Goal: Transaction & Acquisition: Purchase product/service

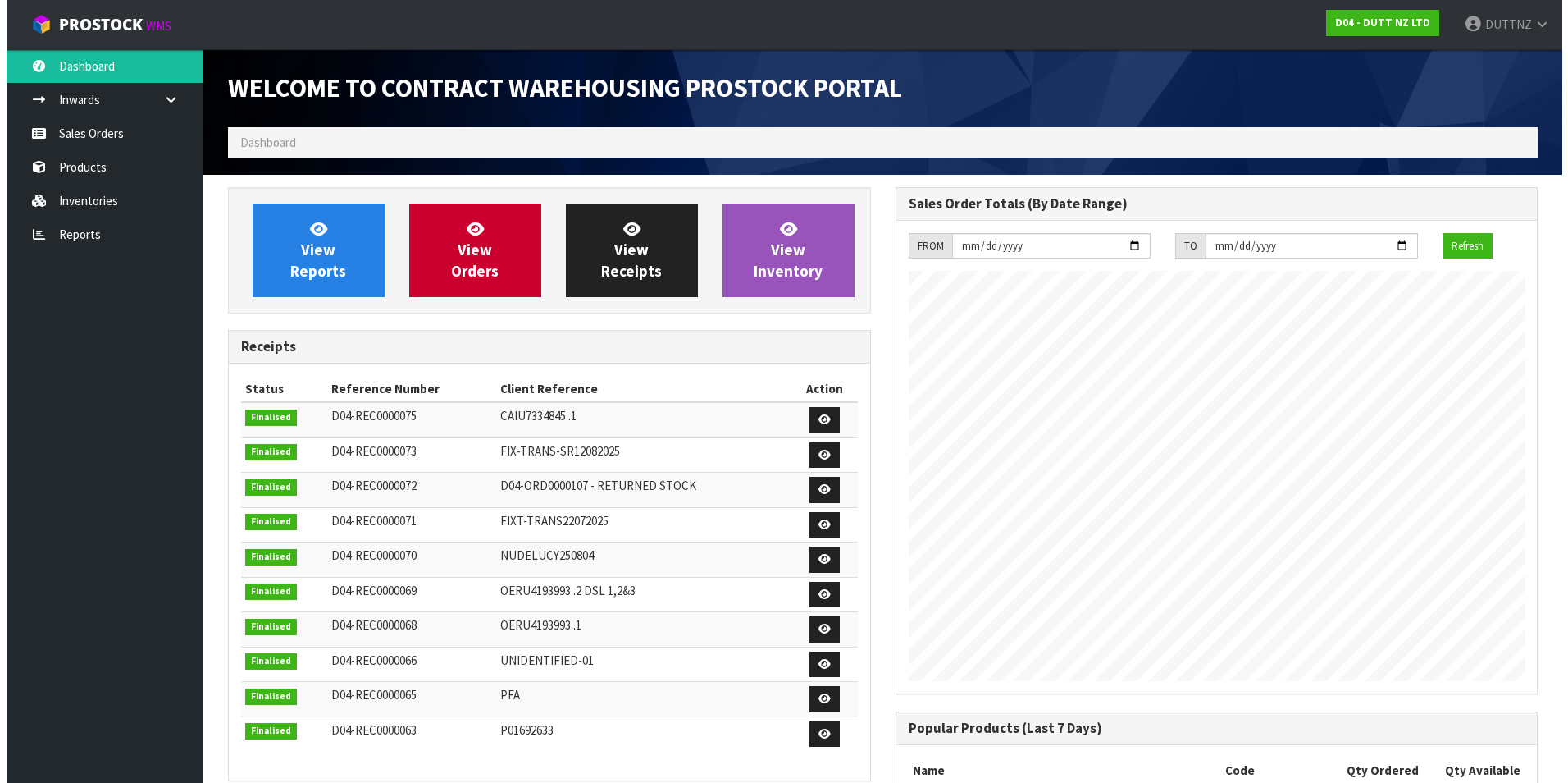
scroll to position [884, 667]
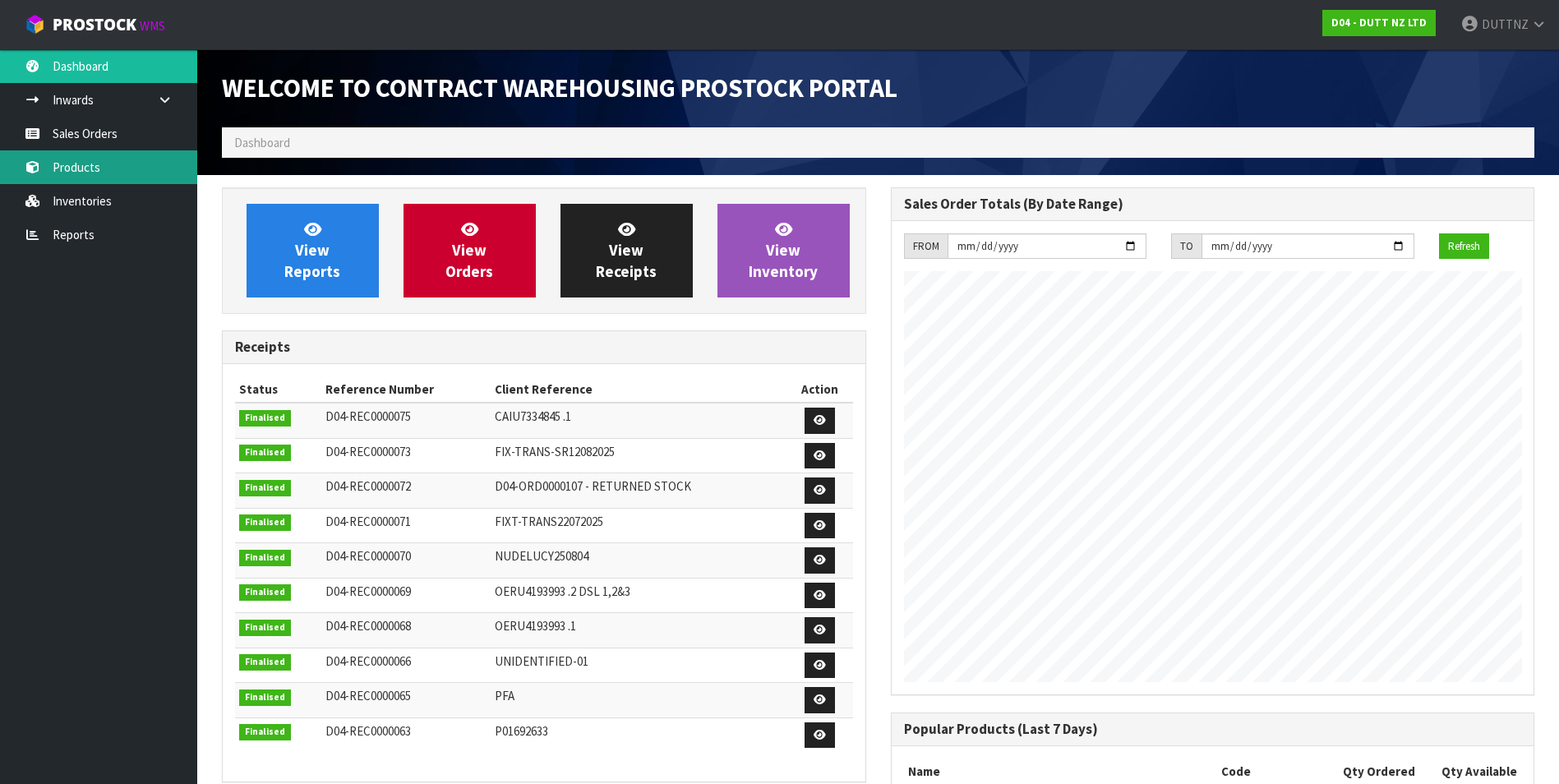
click at [99, 176] on link "Products" at bounding box center [99, 167] width 197 height 33
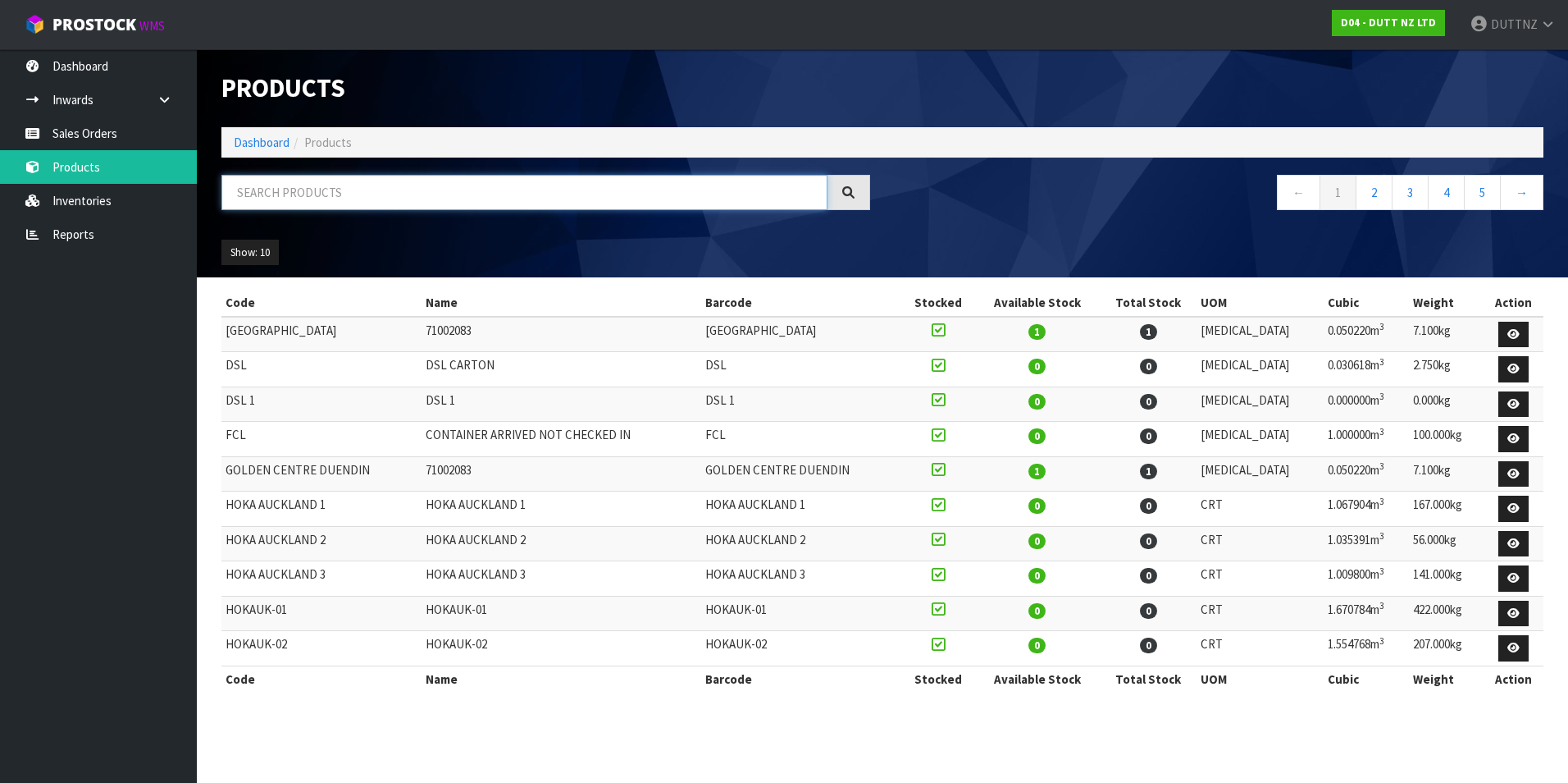
click at [347, 194] on input "text" at bounding box center [524, 193] width 606 height 35
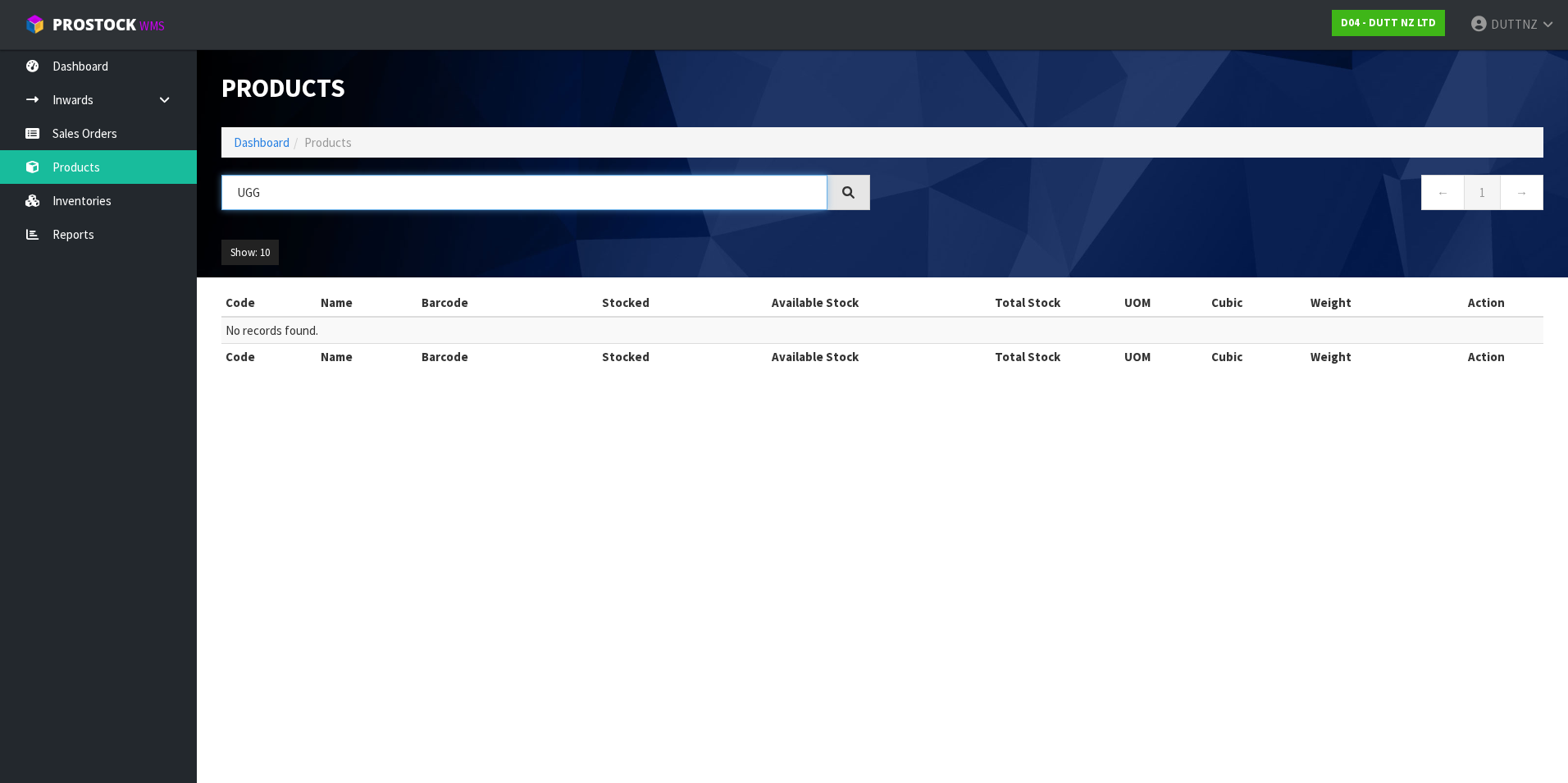
type input "UGG"
click at [98, 163] on link "Products" at bounding box center [98, 167] width 197 height 33
click at [122, 201] on link "Inventories" at bounding box center [98, 201] width 197 height 33
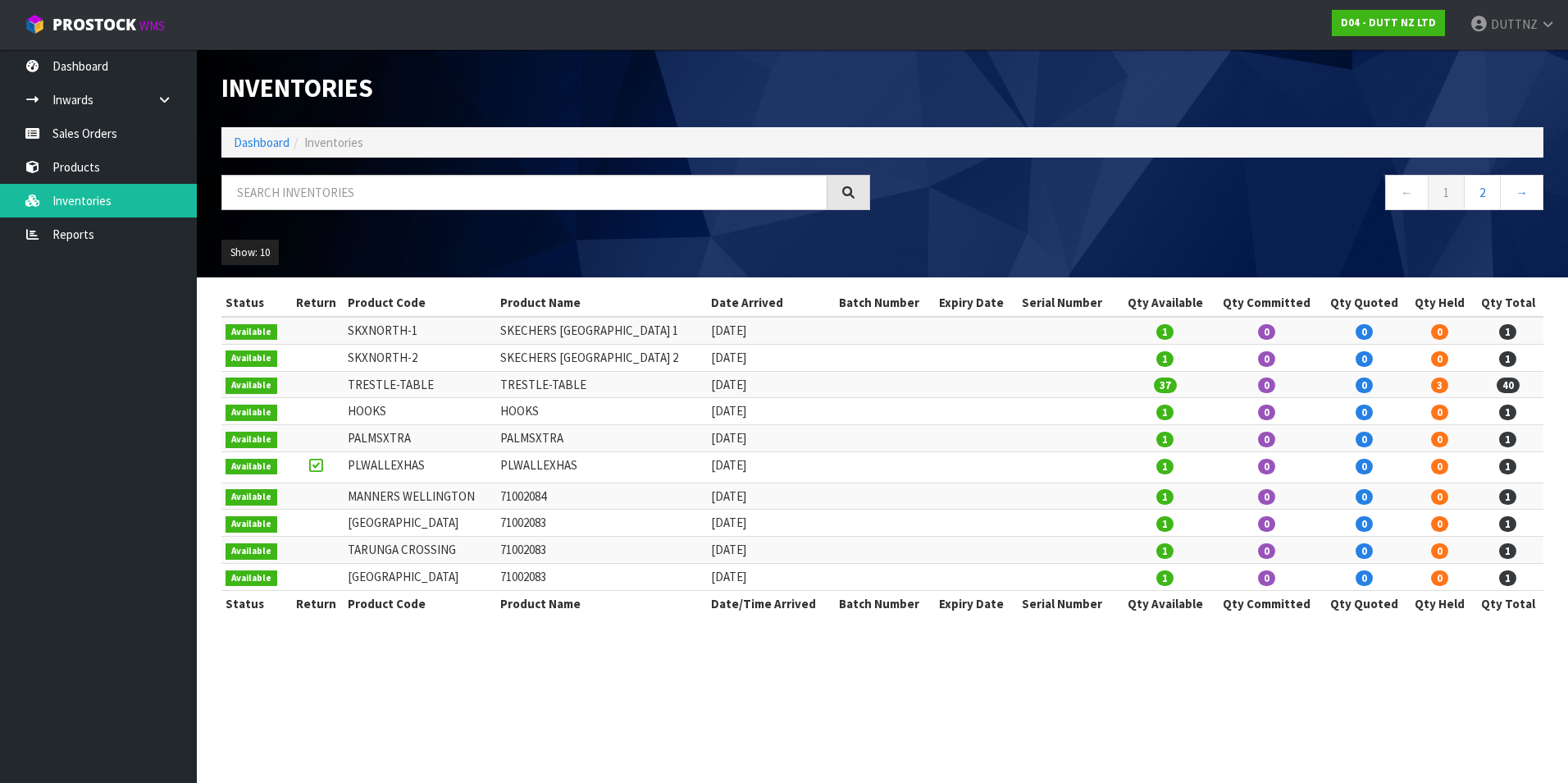
click at [124, 172] on div "Inventories Dashboard Inventories ← 1 2 → Show: 10 5 10 25 50 All Show Stock St…" at bounding box center [784, 323] width 1568 height 646
click at [143, 170] on link "Products" at bounding box center [98, 167] width 197 height 33
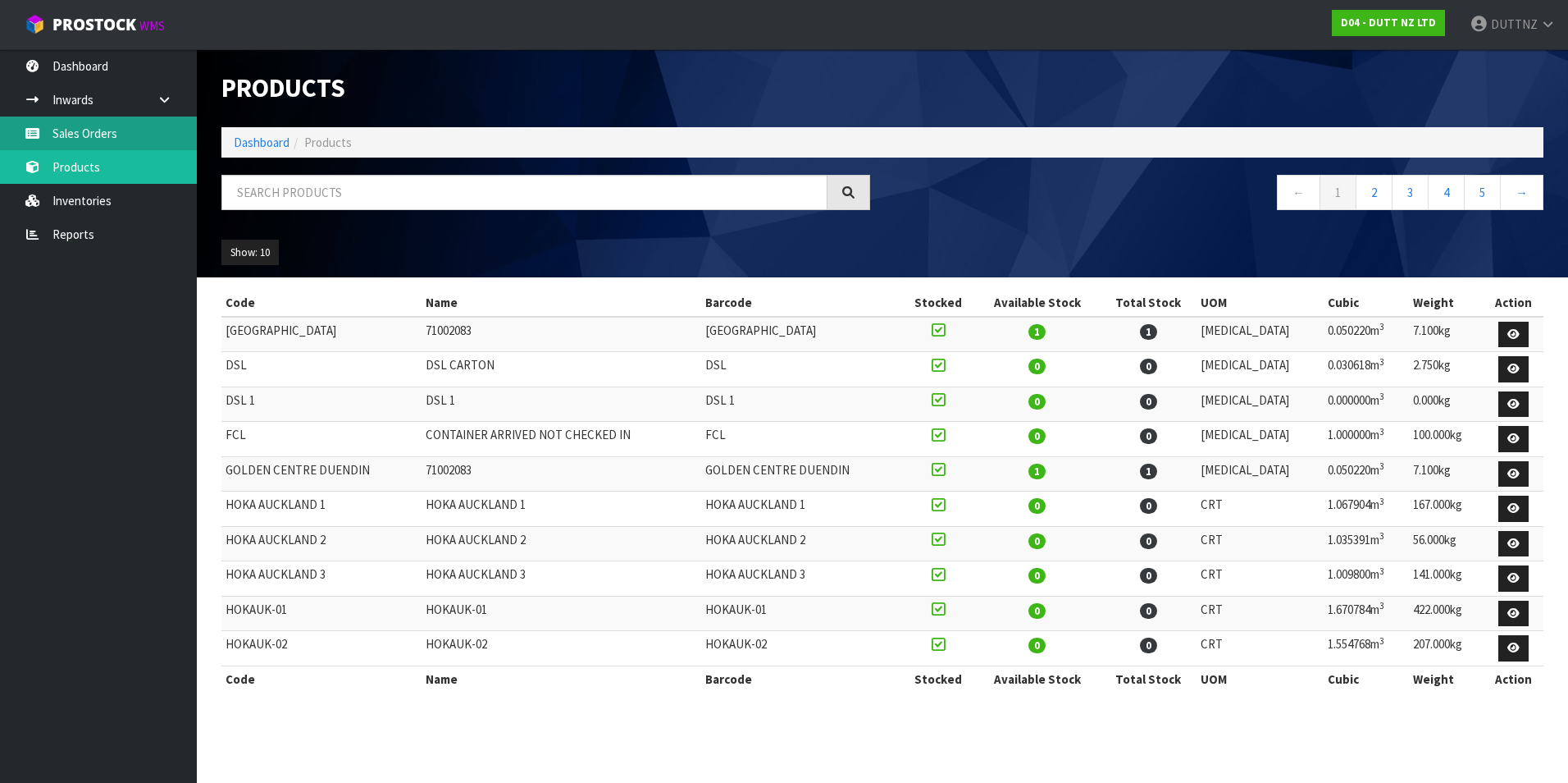
click at [104, 133] on link "Sales Orders" at bounding box center [98, 133] width 197 height 33
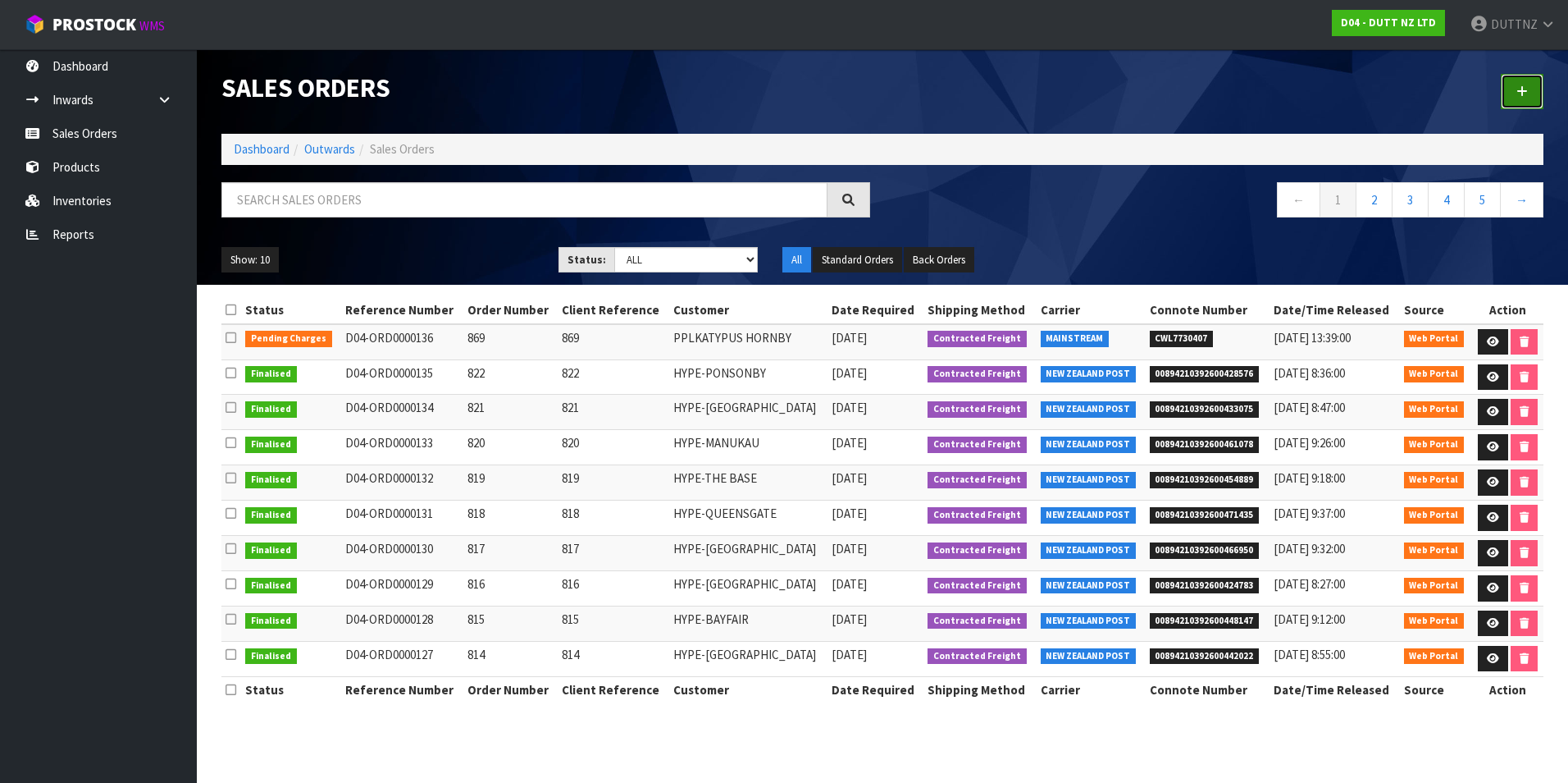
click at [1507, 94] on link at bounding box center [1522, 91] width 43 height 35
